Goal: Task Accomplishment & Management: Use online tool/utility

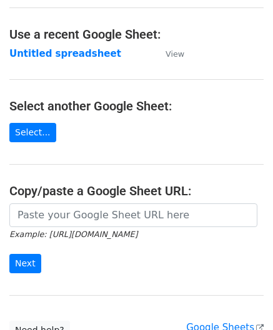
scroll to position [62, 0]
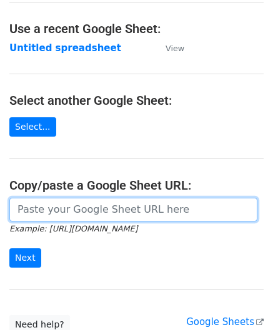
click at [61, 208] on input "url" at bounding box center [133, 210] width 248 height 24
paste input "https://docs.google.com/spreadsheets/d/1JxWc_IuGM-tCcrKy-Pi0kyzrO0st5XKSa53XwEa…"
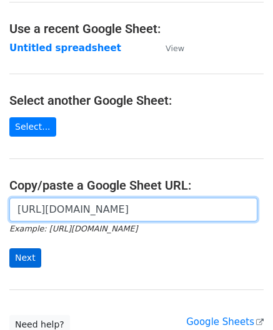
type input "https://docs.google.com/spreadsheets/d/1JxWc_IuGM-tCcrKy-Pi0kyzrO0st5XKSa53XwEa…"
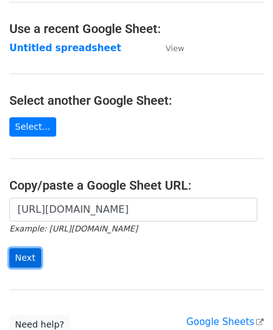
click at [27, 253] on input "Next" at bounding box center [25, 258] width 32 height 19
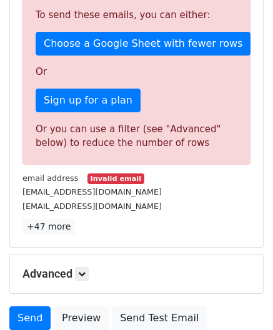
scroll to position [359, 0]
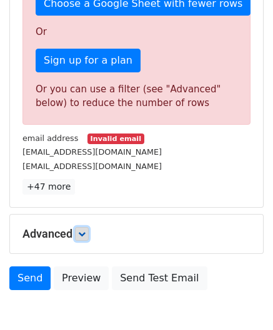
click at [84, 230] on icon at bounding box center [81, 233] width 7 height 7
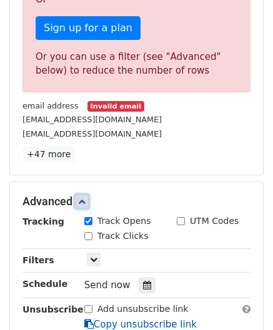
scroll to position [484, 0]
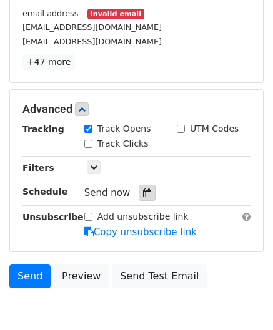
click at [143, 191] on icon at bounding box center [147, 193] width 8 height 9
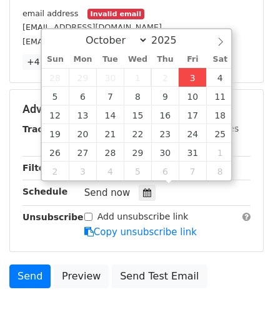
type input "[DATE] 12:00"
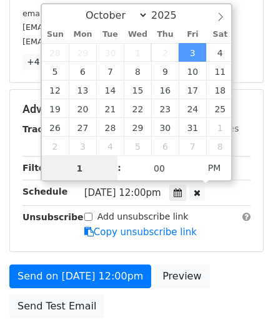
type input "10"
drag, startPoint x: 94, startPoint y: 170, endPoint x: 44, endPoint y: 170, distance: 50.0
click at [44, 170] on input "10" at bounding box center [80, 168] width 76 height 25
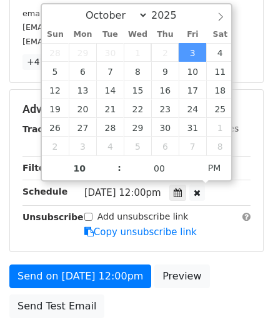
type input "[DATE] 22:00"
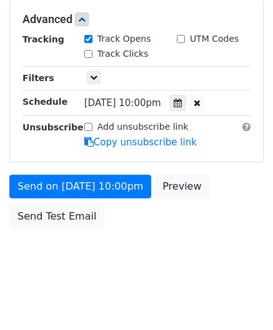
scroll to position [573, 0]
